Goal: Task Accomplishment & Management: Manage account settings

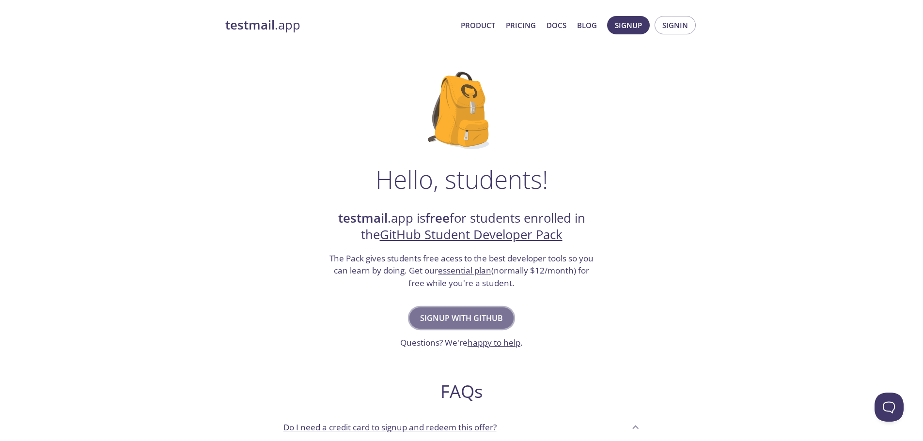
click at [465, 317] on span "Signup with GitHub" at bounding box center [461, 319] width 83 height 14
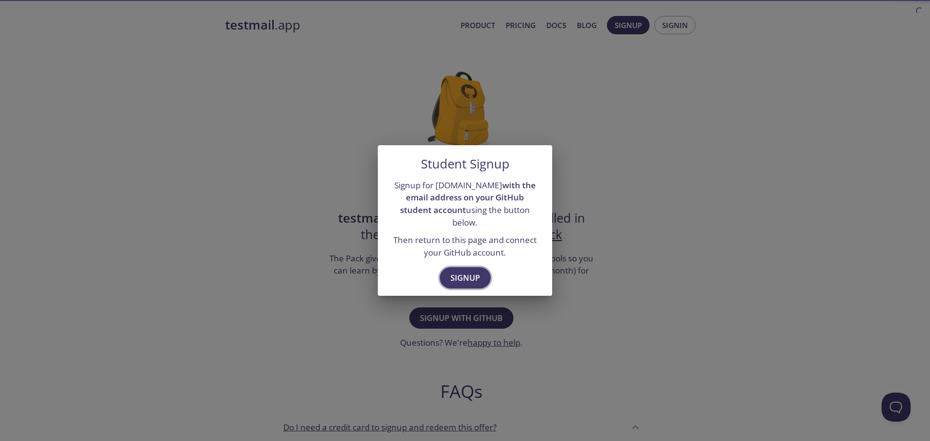
click at [456, 274] on span "Signup" at bounding box center [466, 278] width 30 height 14
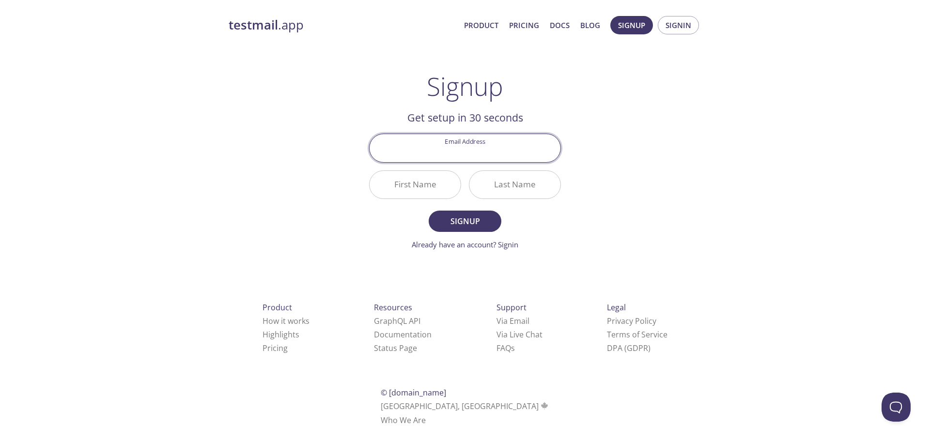
click at [472, 151] on input "Email Address" at bounding box center [465, 148] width 191 height 28
type input "[EMAIL_ADDRESS][DOMAIN_NAME]"
click at [421, 187] on input "First Name" at bounding box center [415, 185] width 91 height 28
type input "Laxman"
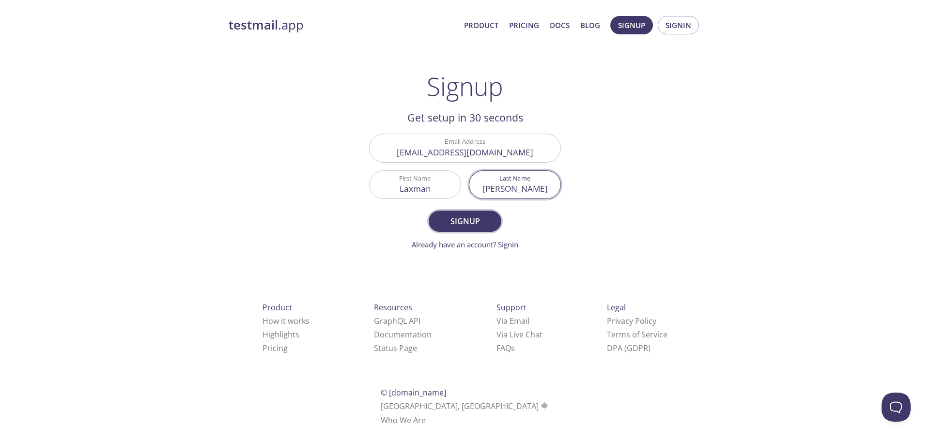
type input "[PERSON_NAME]"
click at [463, 219] on span "Signup" at bounding box center [464, 222] width 51 height 14
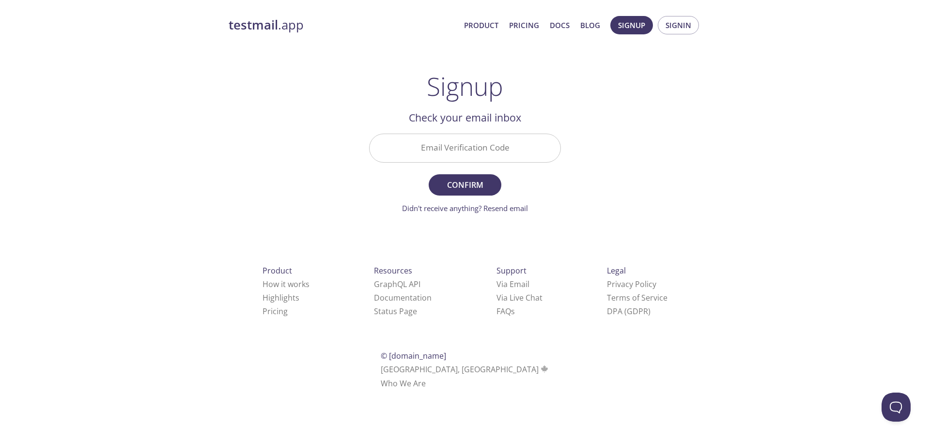
click at [464, 146] on input "Email Verification Code" at bounding box center [465, 148] width 191 height 28
type input "JCQP6TN"
click at [470, 184] on span "Confirm" at bounding box center [464, 185] width 51 height 14
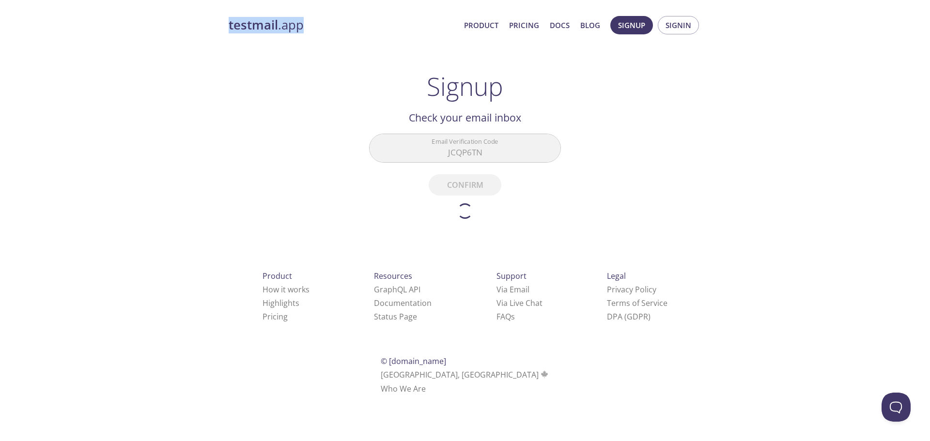
drag, startPoint x: 314, startPoint y: 34, endPoint x: 234, endPoint y: 25, distance: 80.5
click at [232, 25] on div "testmail .app Product Pricing Docs Blog Signup Signin" at bounding box center [465, 25] width 473 height 31
copy link "estmail .app"
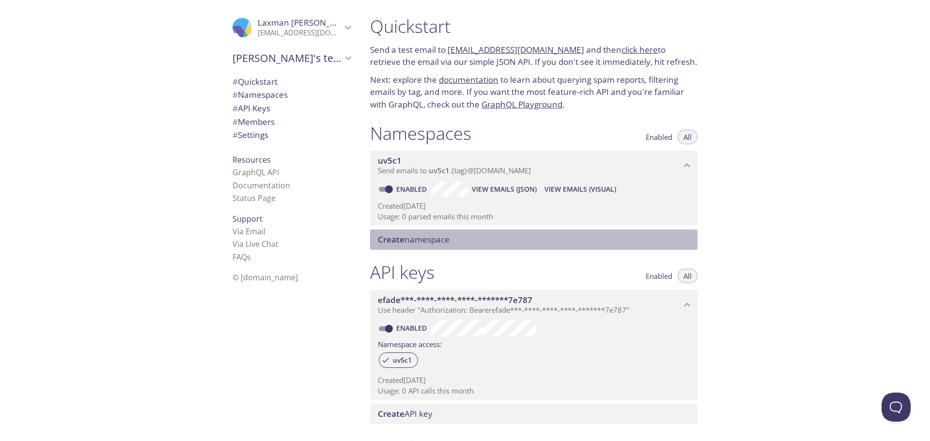
click at [407, 241] on span "Create namespace" at bounding box center [414, 239] width 72 height 11
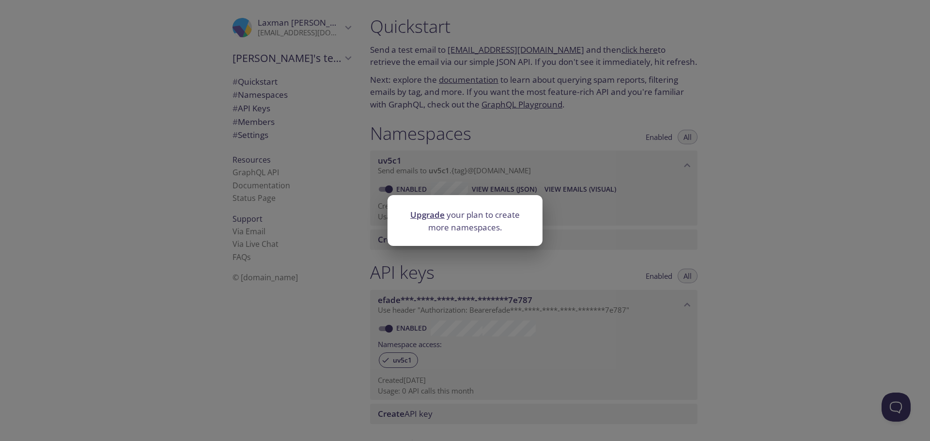
click at [596, 265] on div "Upgrade your plan to create more namespaces." at bounding box center [465, 220] width 930 height 441
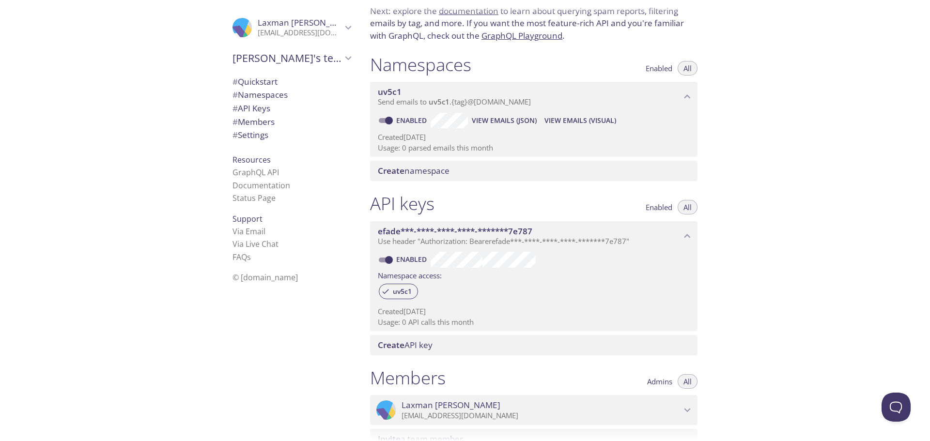
scroll to position [97, 0]
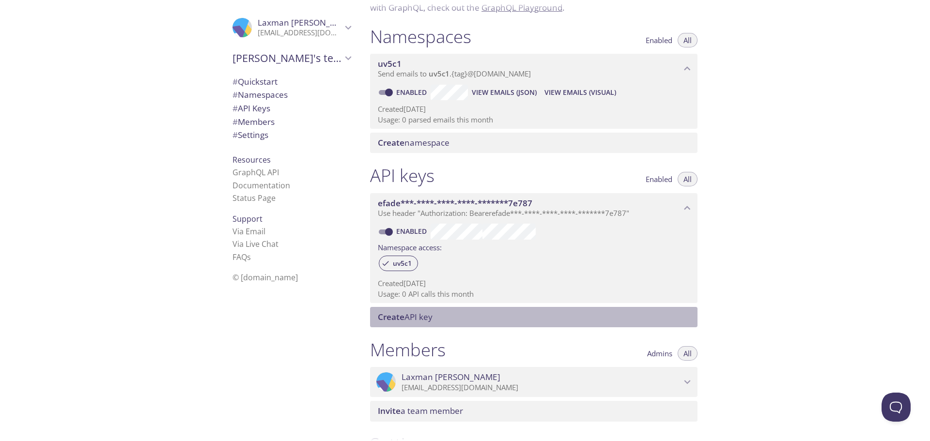
click at [410, 321] on span "Create API key" at bounding box center [405, 317] width 55 height 11
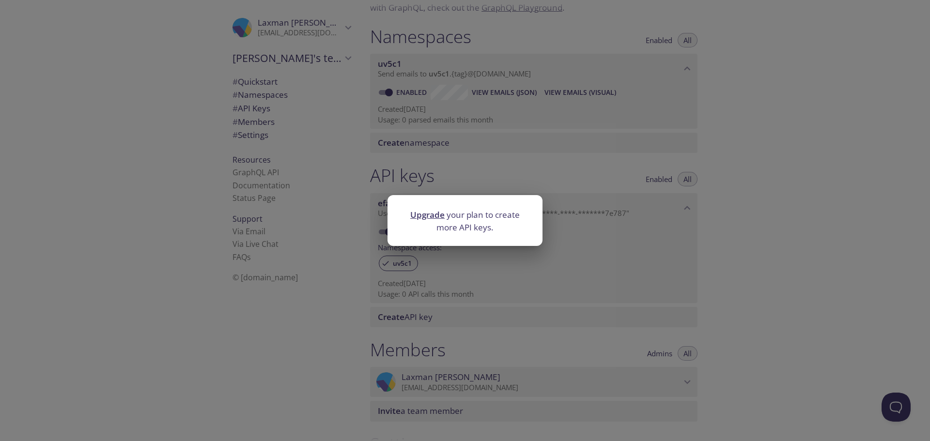
click at [748, 261] on div "Upgrade your plan to create more API keys." at bounding box center [465, 220] width 930 height 441
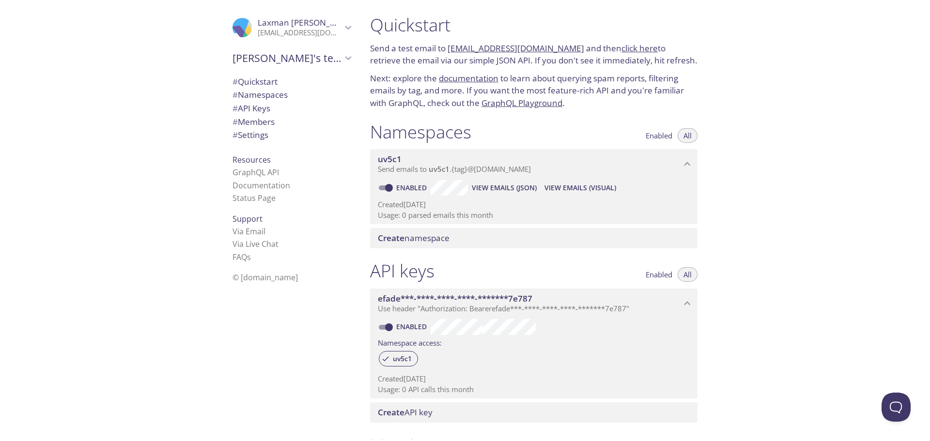
scroll to position [0, 0]
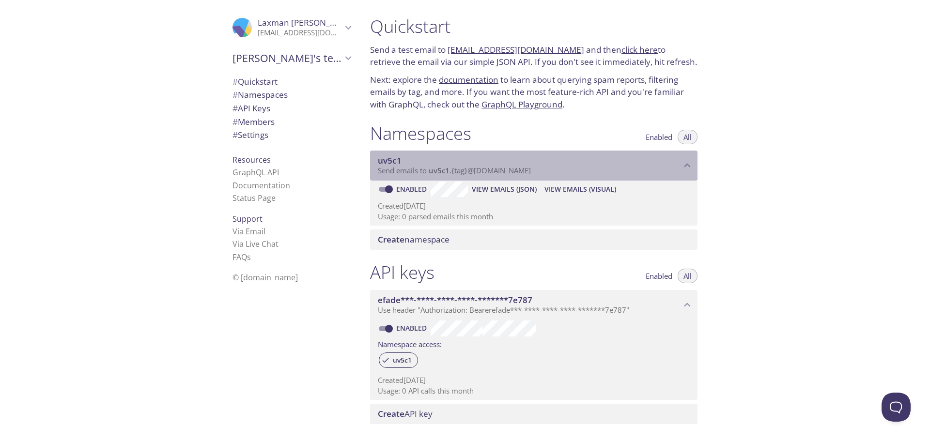
click at [688, 168] on icon "uv5c1 namespace" at bounding box center [687, 165] width 13 height 13
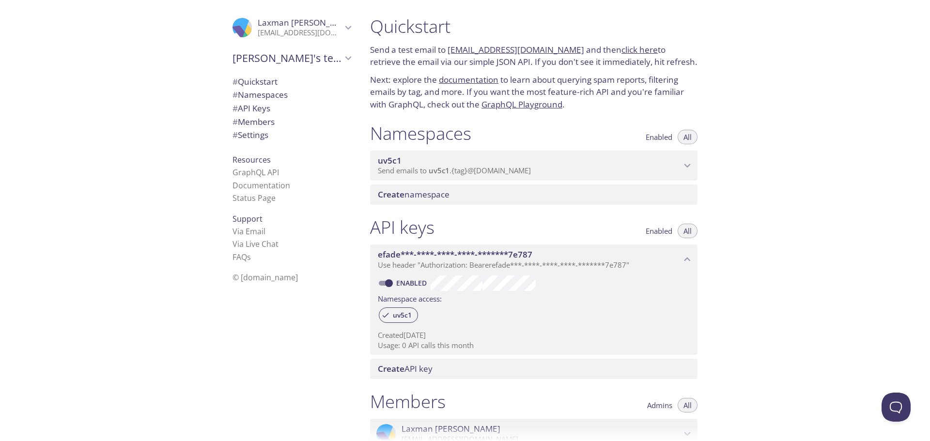
click at [689, 168] on icon "uv5c1 namespace" at bounding box center [687, 165] width 13 height 13
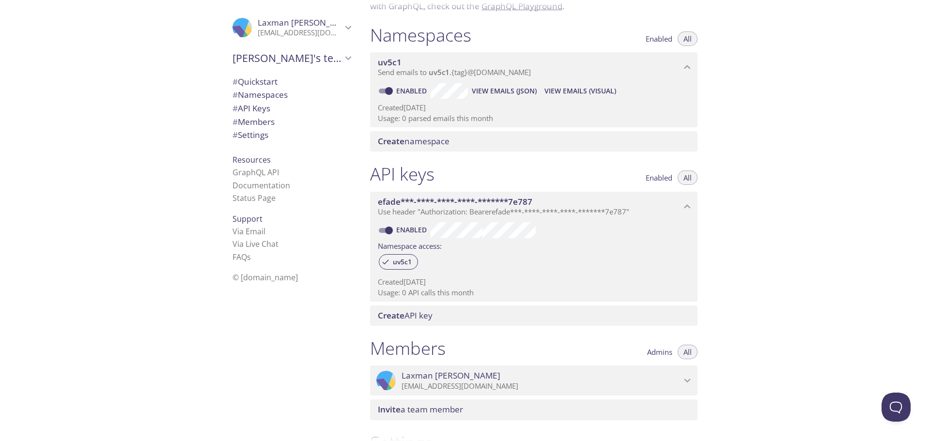
scroll to position [145, 0]
